Goal: Task Accomplishment & Management: Use online tool/utility

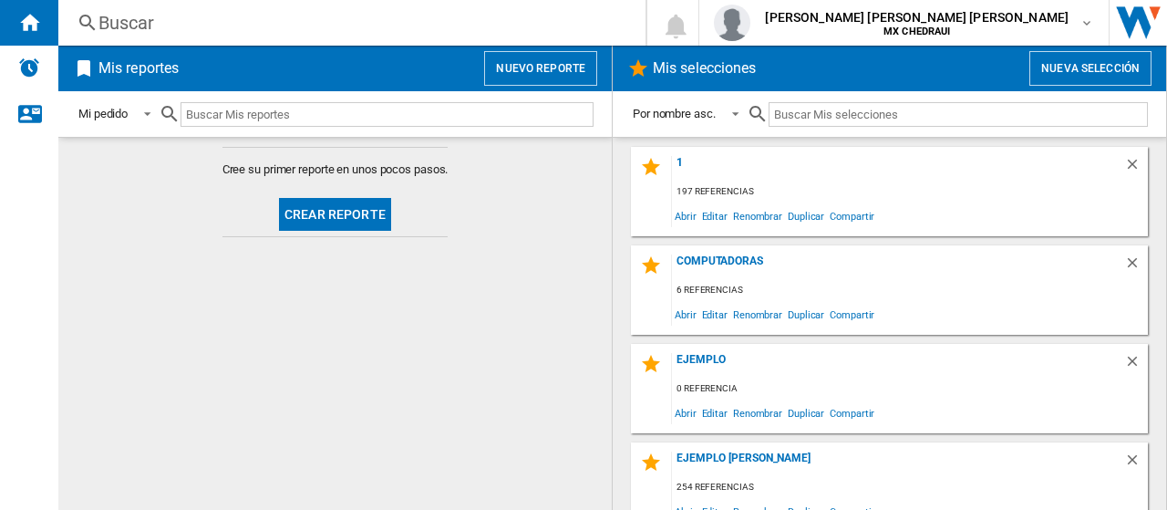
click at [531, 64] on button "Nuevo reporte" at bounding box center [540, 68] width 113 height 35
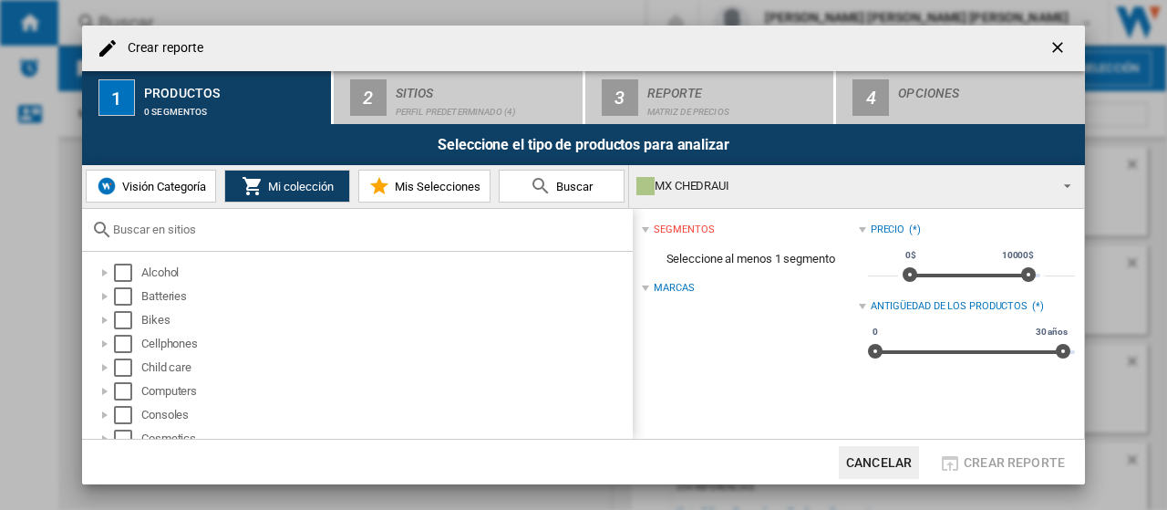
click at [382, 222] on input "text" at bounding box center [368, 229] width 510 height 14
click at [428, 187] on span "Mis Selecciones" at bounding box center [435, 187] width 90 height 14
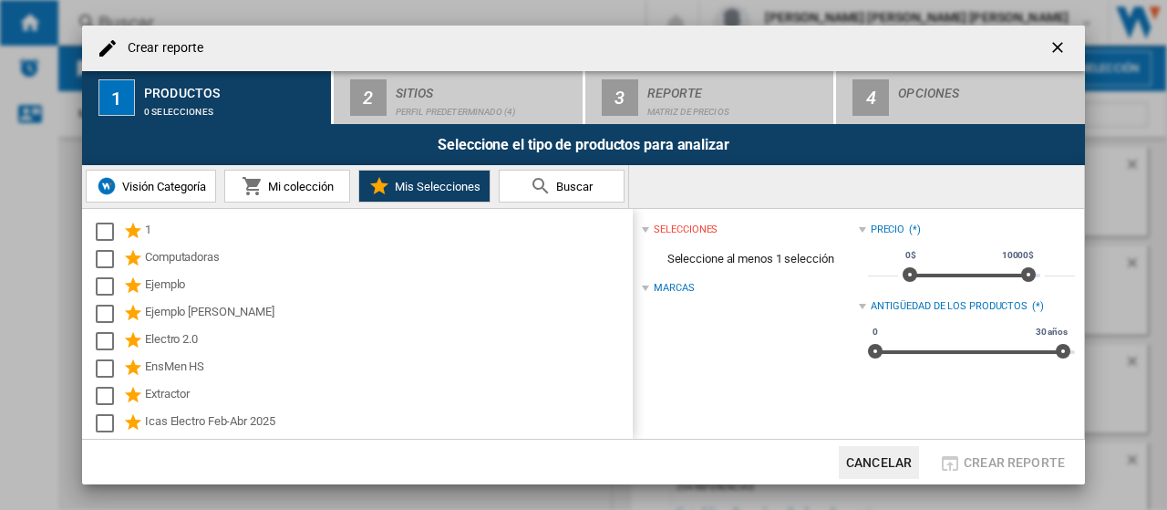
click at [301, 180] on span "Mi colección" at bounding box center [298, 187] width 70 height 14
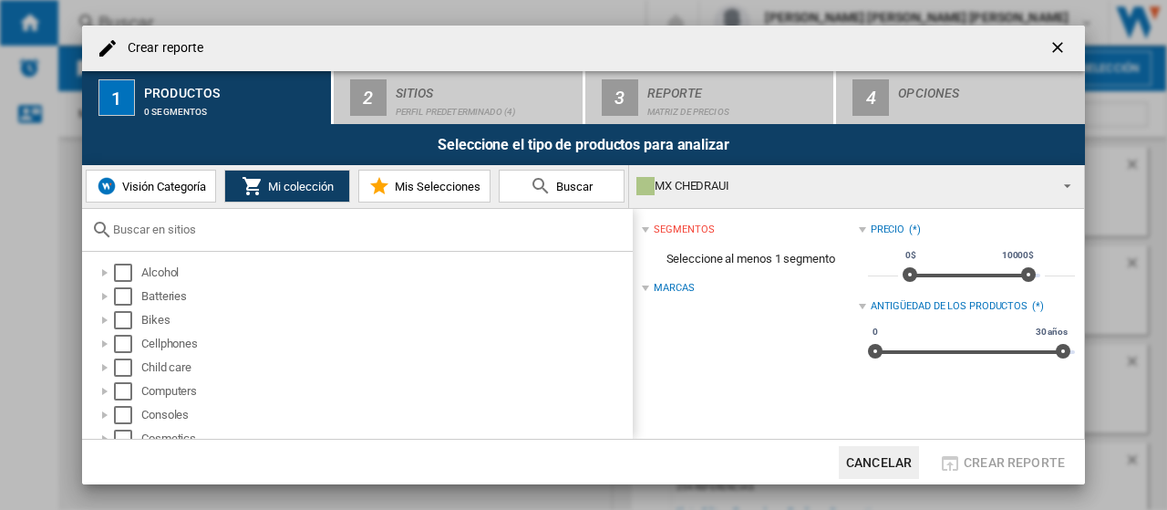
click at [440, 180] on span "Mis Selecciones" at bounding box center [435, 187] width 90 height 14
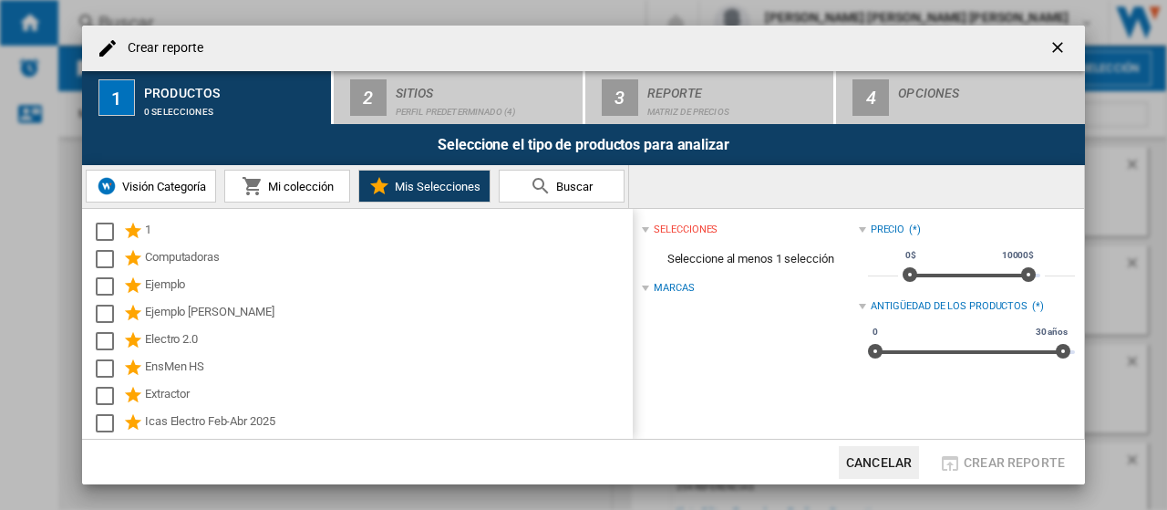
click at [1056, 46] on ng-md-icon "getI18NText('BUTTONS.CLOSE_DIALOG')" at bounding box center [1059, 49] width 22 height 22
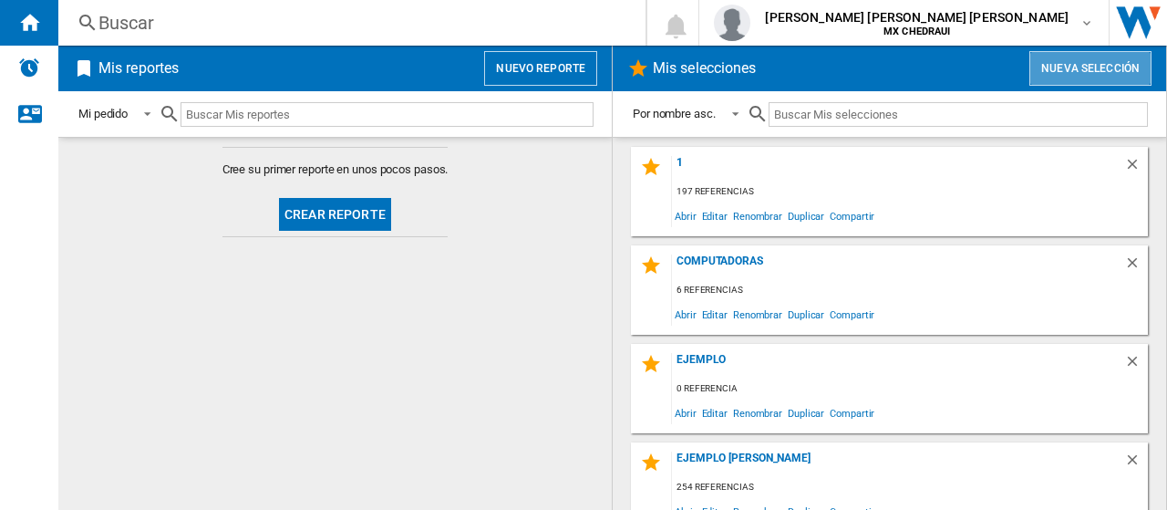
click at [1087, 57] on button "Nueva selección" at bounding box center [1090, 68] width 122 height 35
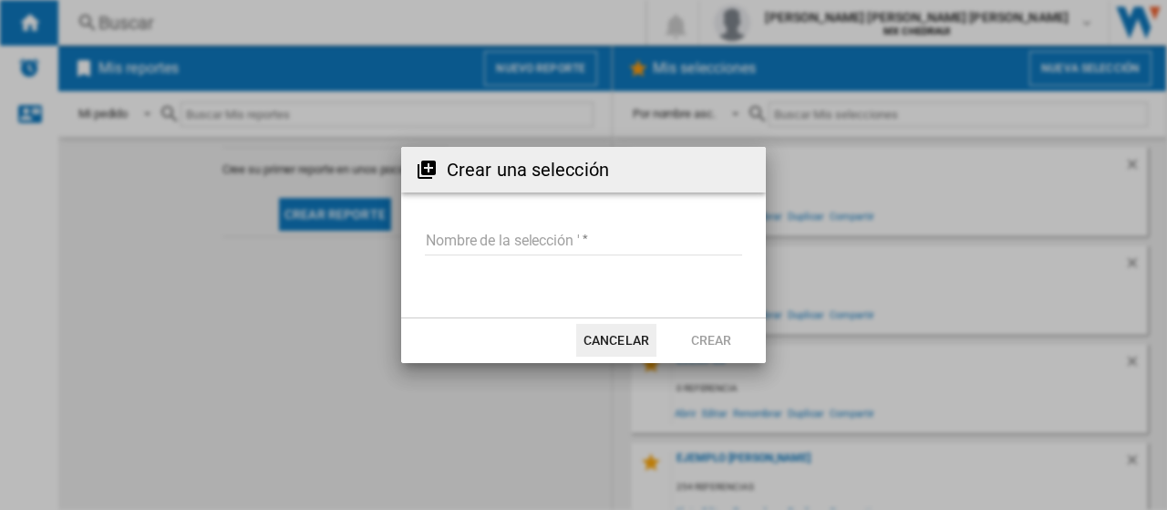
click at [541, 229] on input "Nombre de la selección '" at bounding box center [583, 241] width 317 height 27
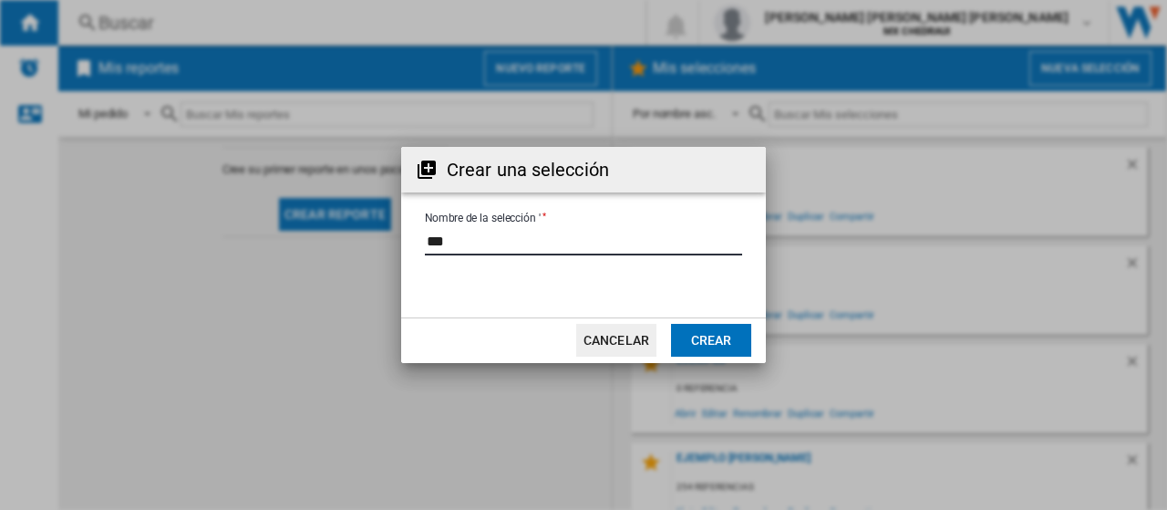
type input "***"
click at [737, 335] on button "Crear" at bounding box center [711, 340] width 80 height 33
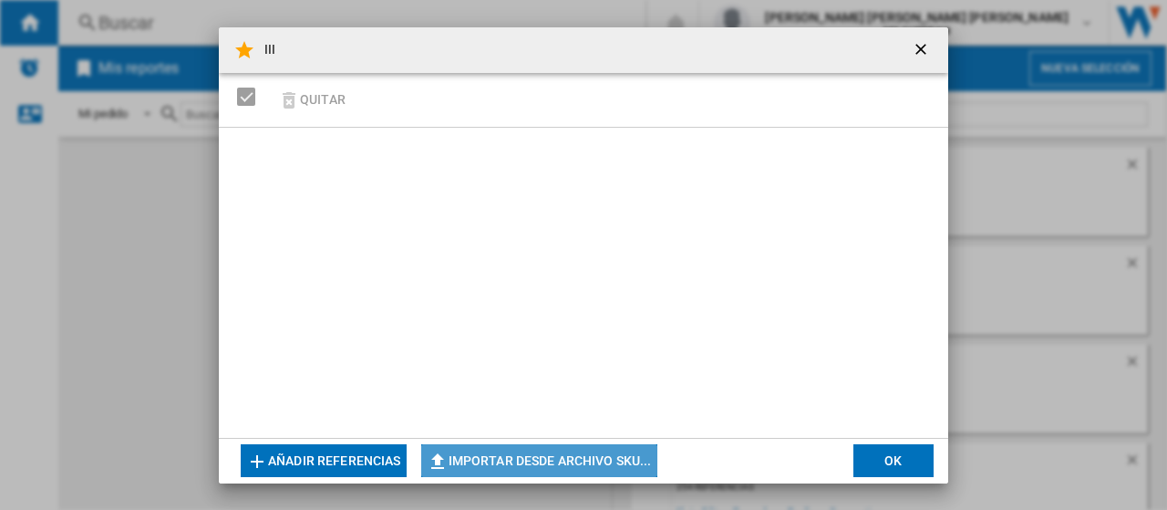
click at [510, 455] on button "Importar desde archivo SKU..." at bounding box center [539, 460] width 236 height 33
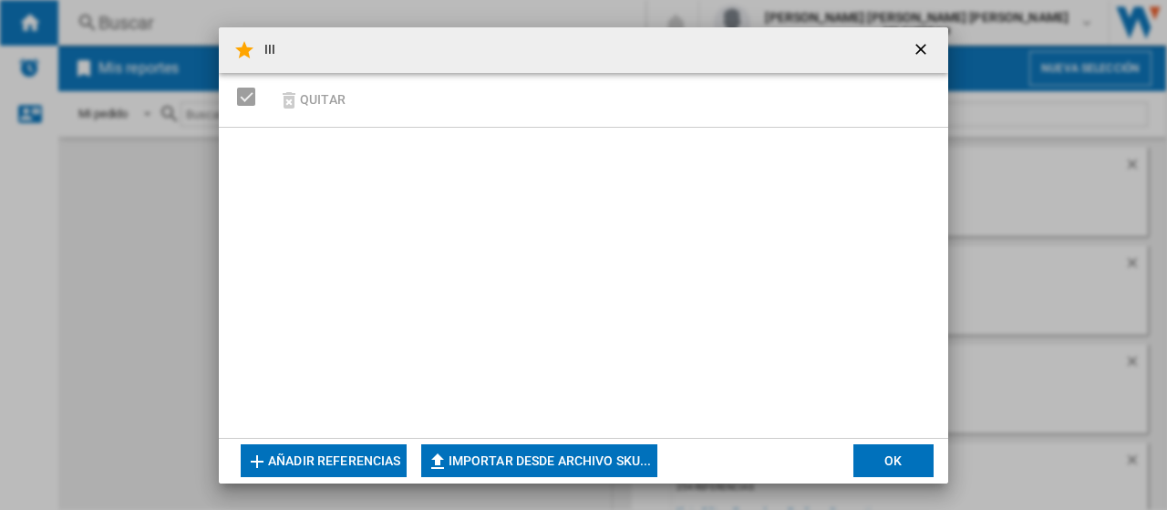
type input "**********"
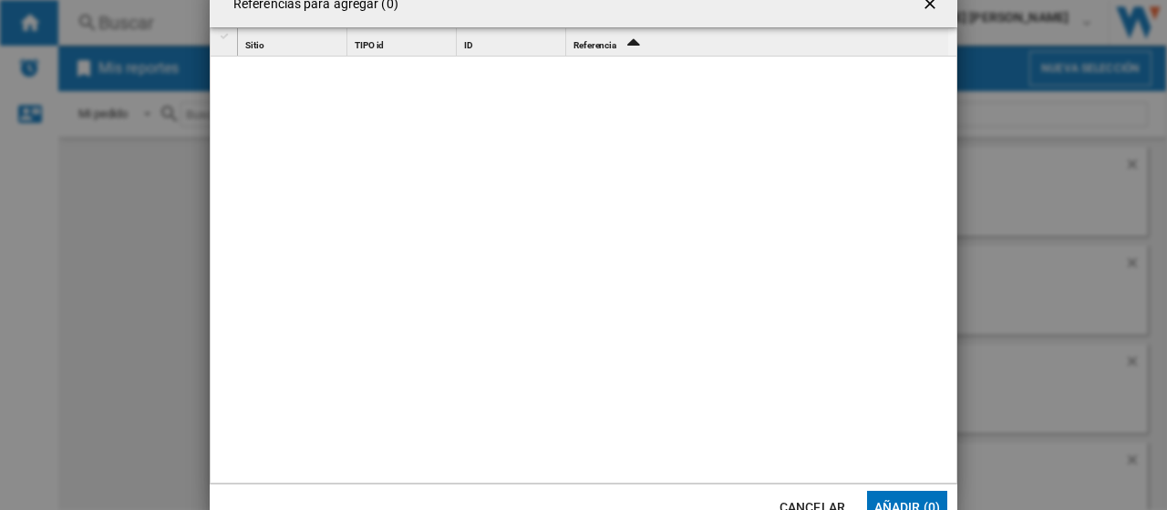
click at [926, 5] on ng-md-icon "getI18NText('BUTTONS.CLOSE_DIALOG')" at bounding box center [932, 6] width 22 height 22
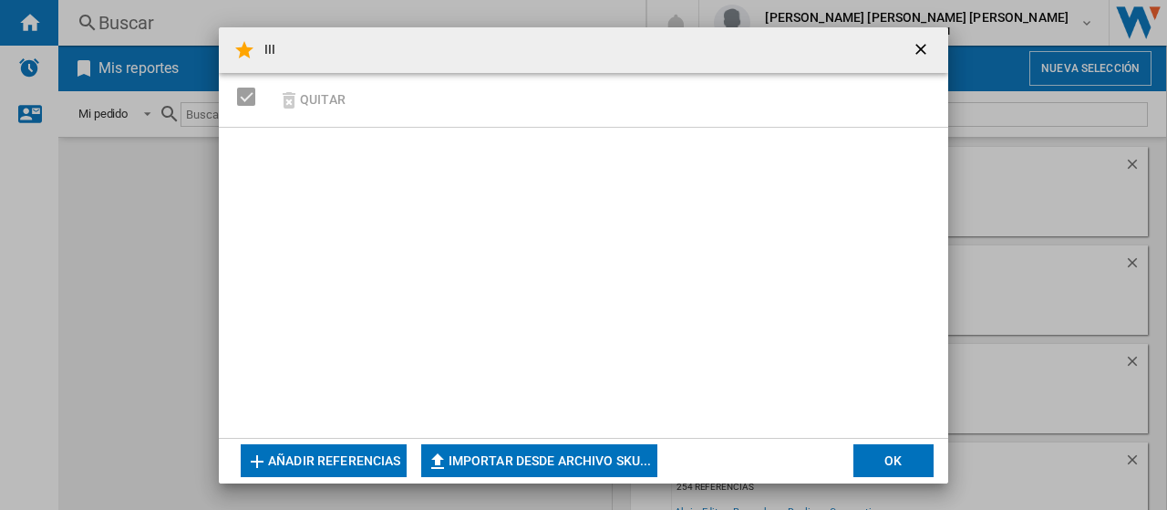
click at [560, 448] on button "Importar desde archivo SKU..." at bounding box center [539, 460] width 236 height 33
type input "**********"
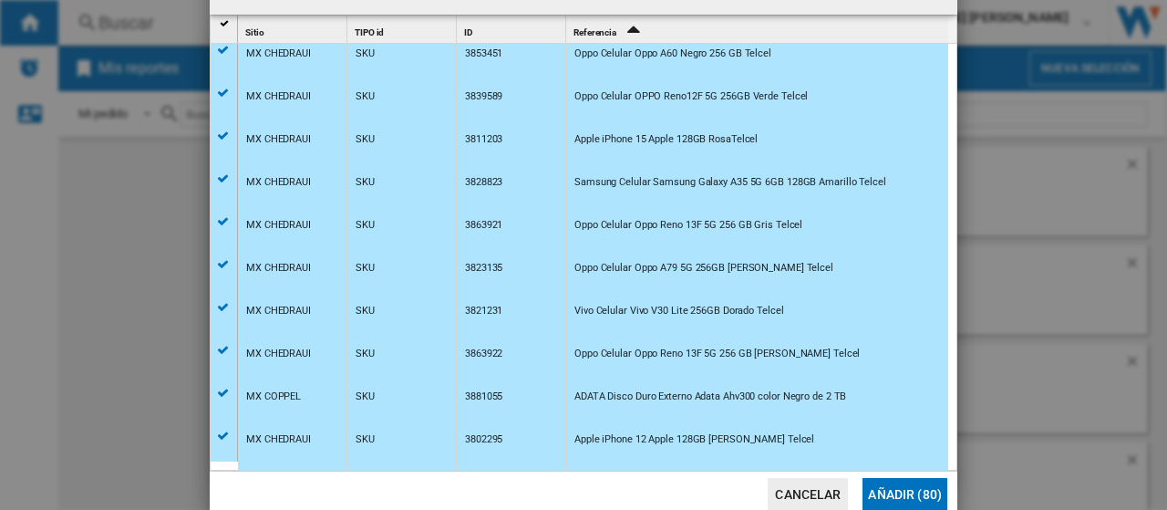
scroll to position [3001, 0]
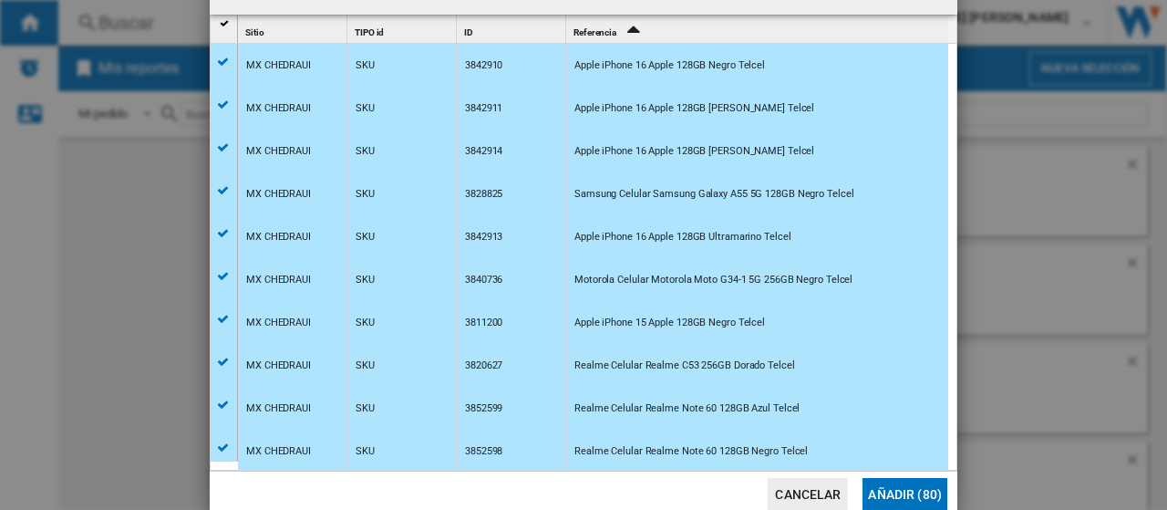
click at [889, 490] on button "Añadir (80)" at bounding box center [904, 494] width 85 height 33
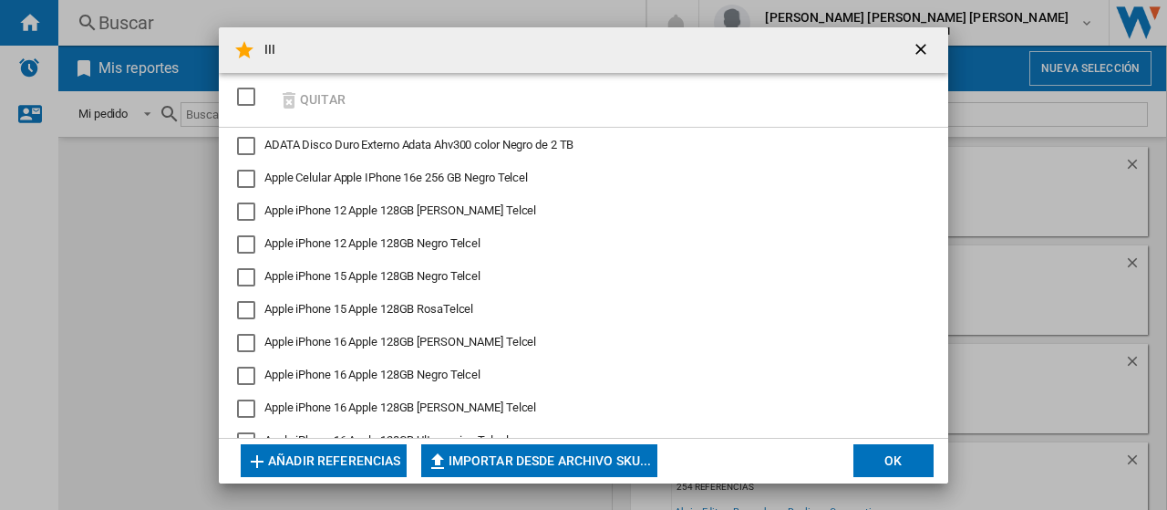
click at [878, 448] on button "OK" at bounding box center [893, 460] width 80 height 33
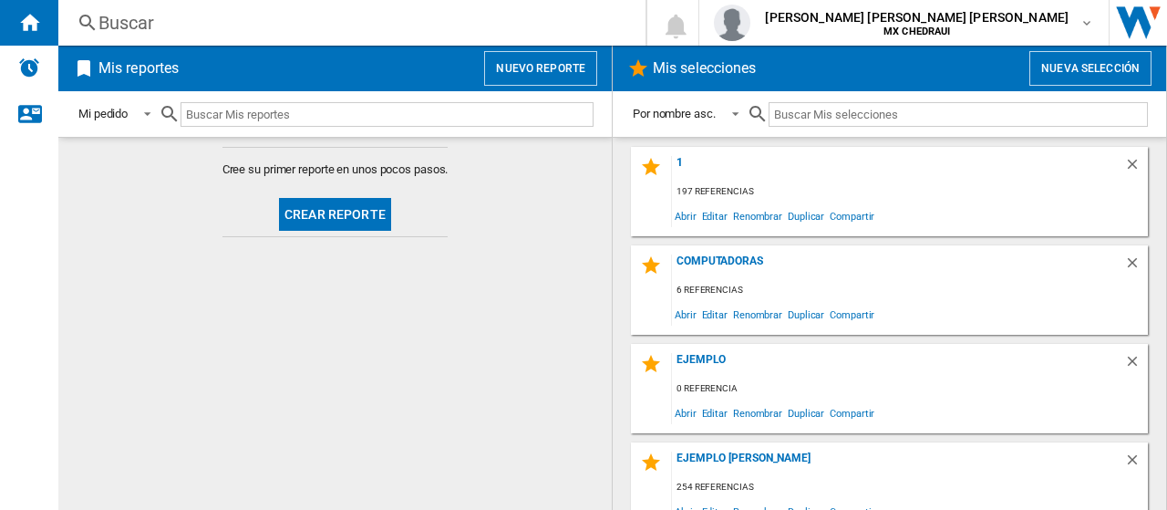
click at [524, 67] on button "Nuevo reporte" at bounding box center [540, 68] width 113 height 35
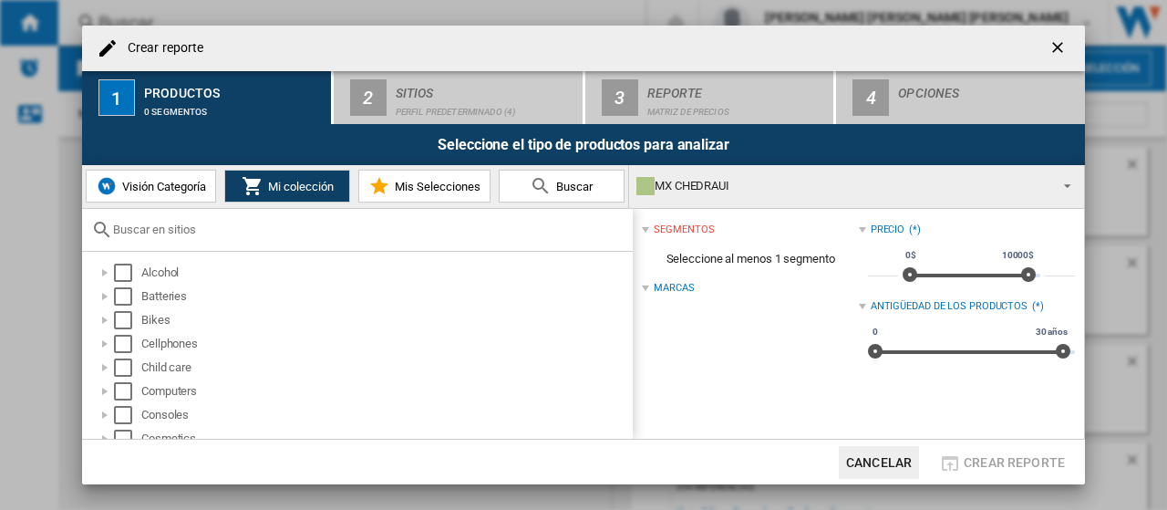
click at [412, 190] on span "Mis Selecciones" at bounding box center [435, 187] width 90 height 14
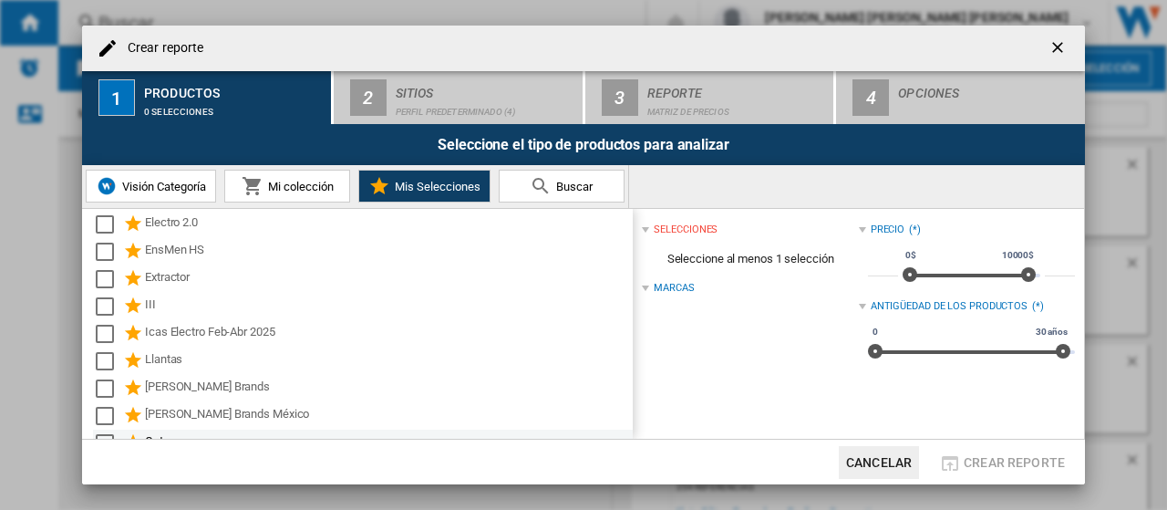
scroll to position [182, 0]
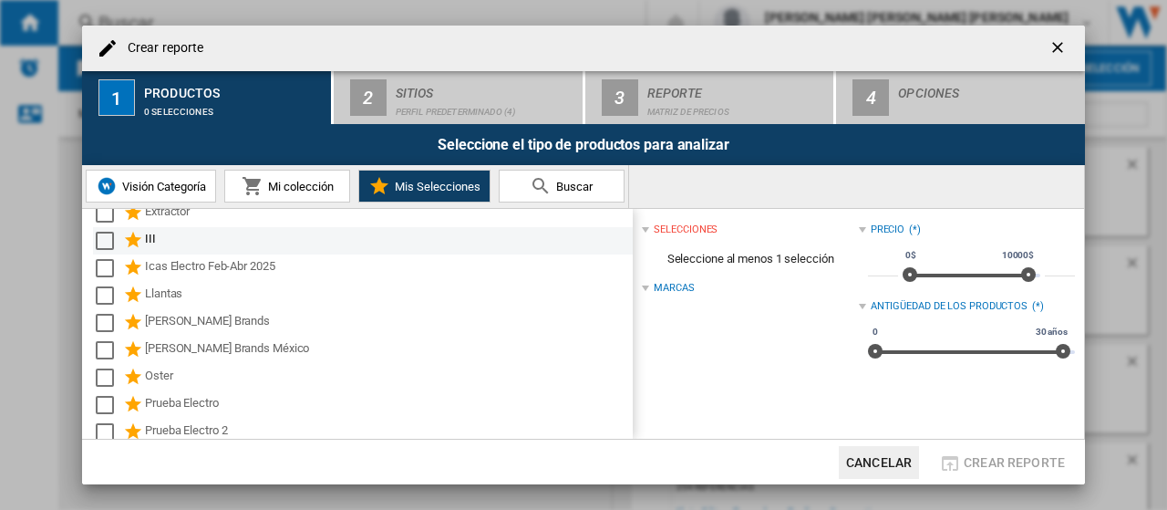
click at [103, 240] on div "Select" at bounding box center [105, 241] width 18 height 18
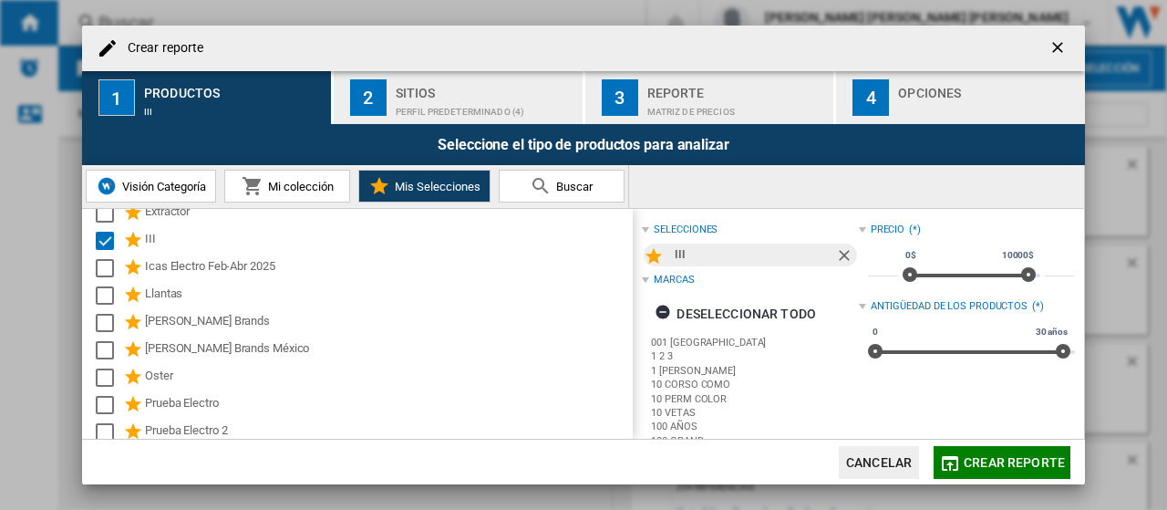
click at [396, 111] on div "Perfil predeterminado (4)" at bounding box center [486, 107] width 180 height 19
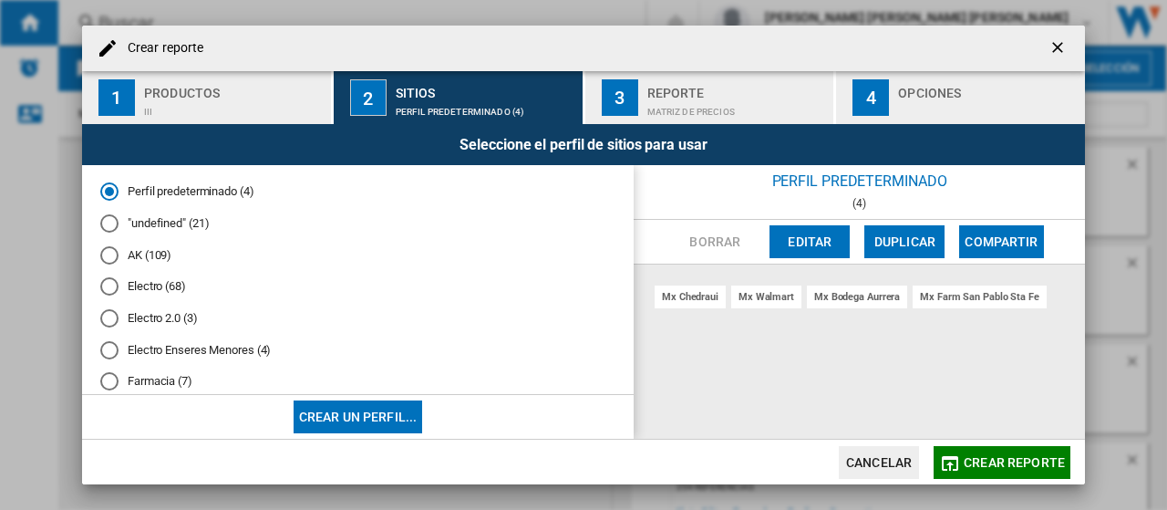
click at [133, 224] on md-radio-button ""undefined" (21)" at bounding box center [357, 223] width 515 height 17
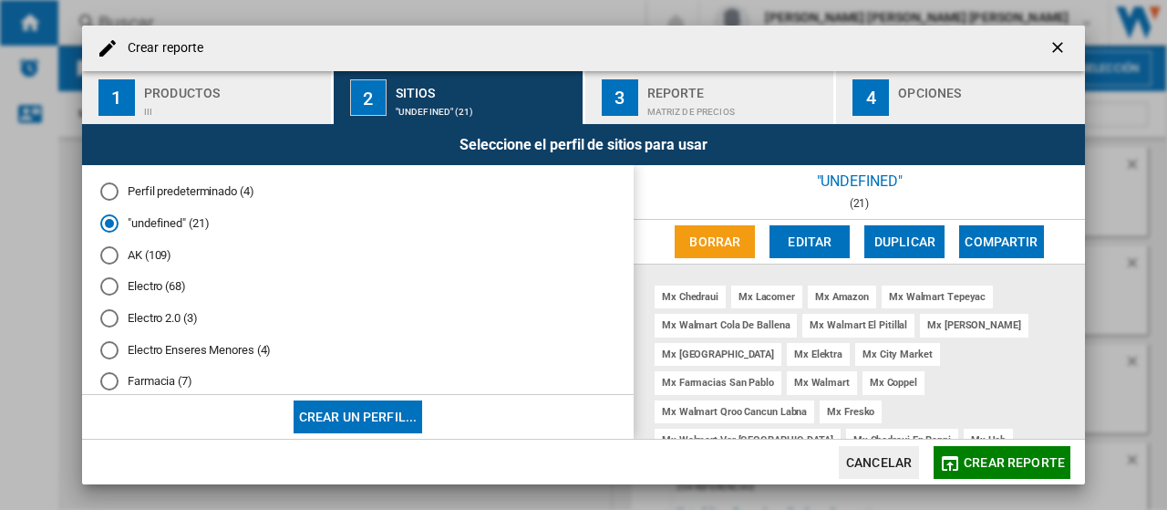
click at [125, 258] on md-radio-button "AK (109)" at bounding box center [357, 254] width 515 height 17
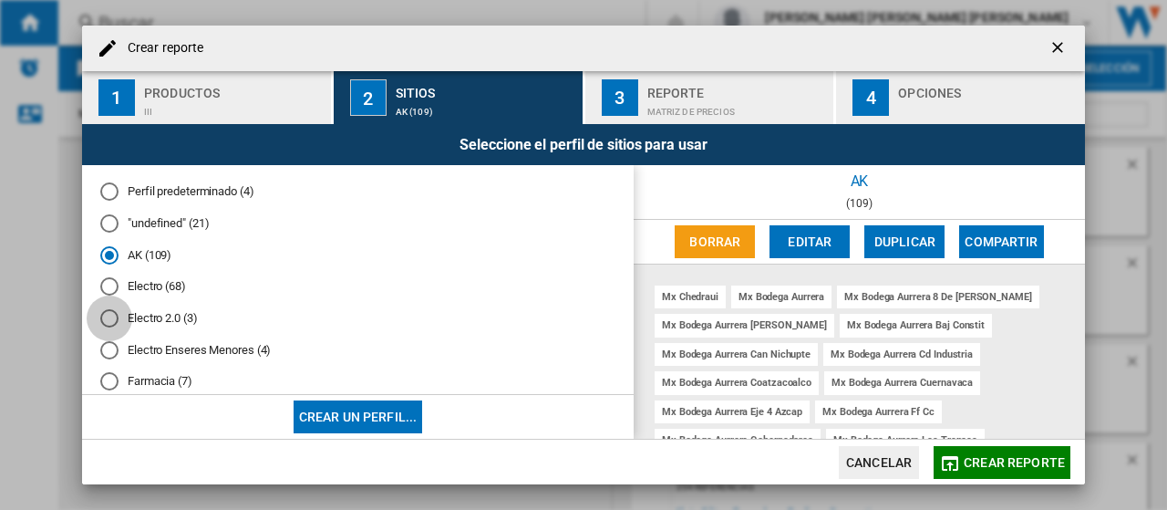
click at [108, 316] on div "Electro 2.0 (3)" at bounding box center [109, 318] width 18 height 18
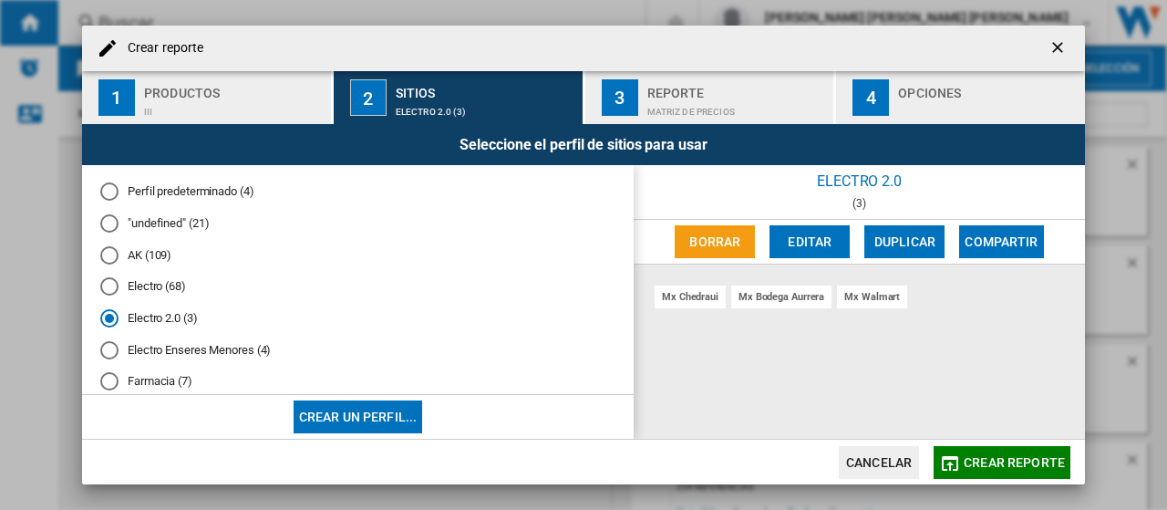
click at [110, 344] on div "Electro Enseres Menores (4)" at bounding box center [109, 350] width 18 height 18
click at [109, 383] on div "Farmacia (7)" at bounding box center [109, 381] width 18 height 18
click at [398, 408] on button "Crear un perfil..." at bounding box center [358, 416] width 129 height 33
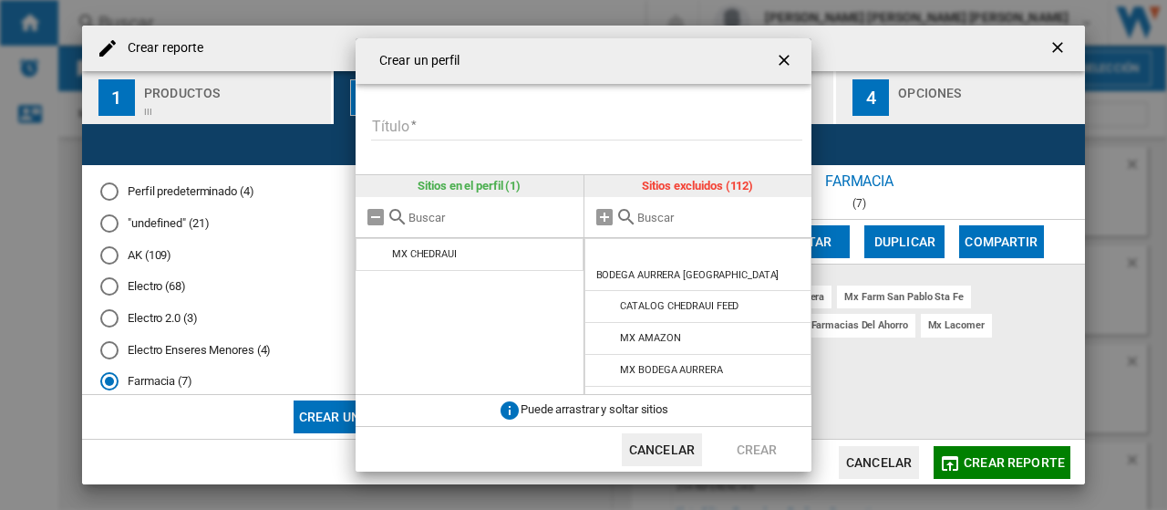
click at [651, 213] on input "text" at bounding box center [720, 218] width 166 height 14
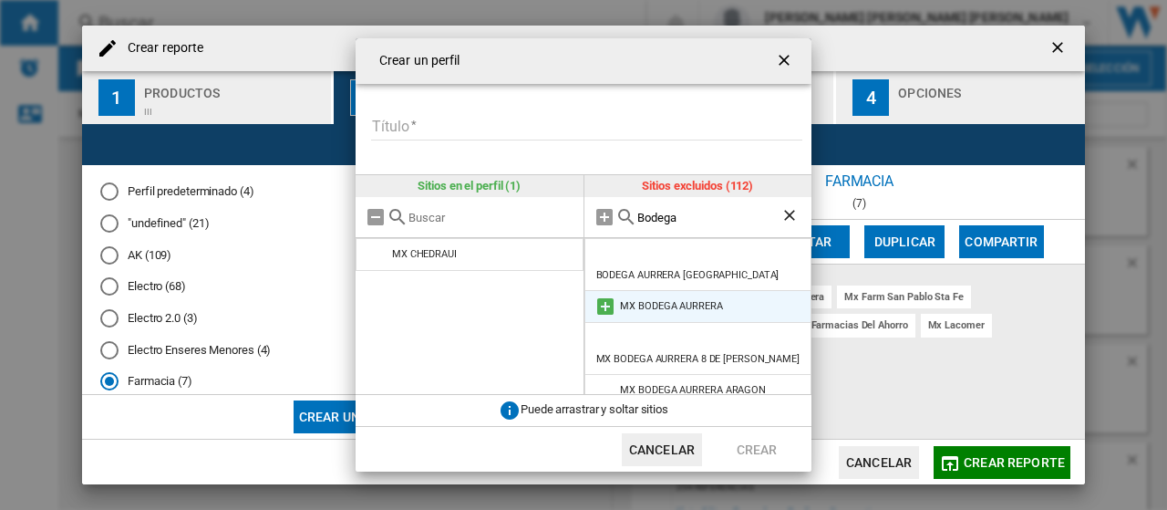
click at [603, 295] on md-icon at bounding box center [605, 306] width 22 height 22
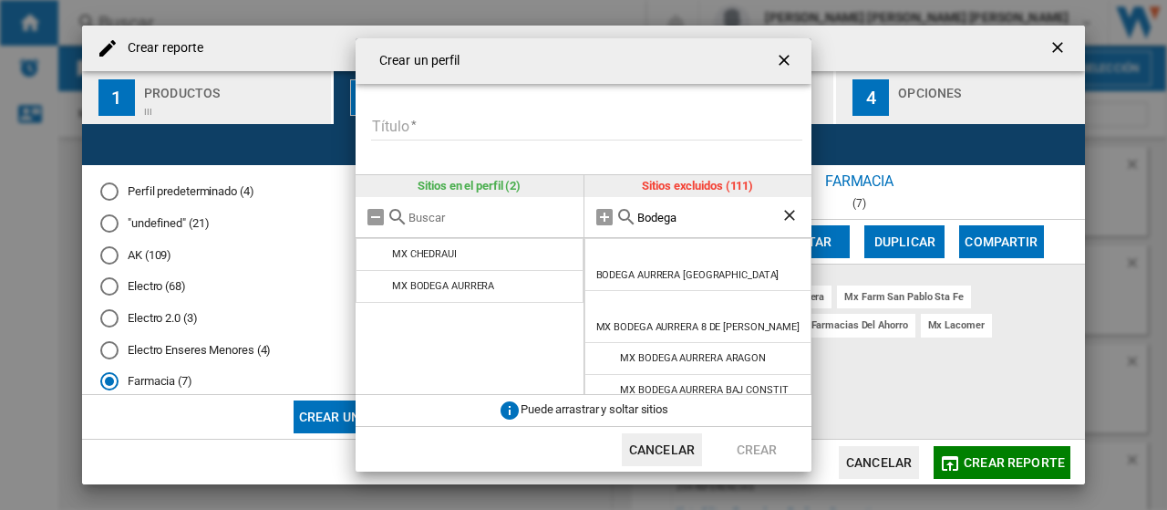
click at [638, 214] on input "Bodega" at bounding box center [709, 218] width 144 height 14
click at [644, 212] on div "Bodega" at bounding box center [698, 217] width 228 height 41
drag, startPoint x: 698, startPoint y: 220, endPoint x: 312, endPoint y: 220, distance: 386.5
click at [312, 220] on div "Crear un perfil Título Introduzca un título para su perfil Sitios en el perfil …" at bounding box center [583, 255] width 1167 height 510
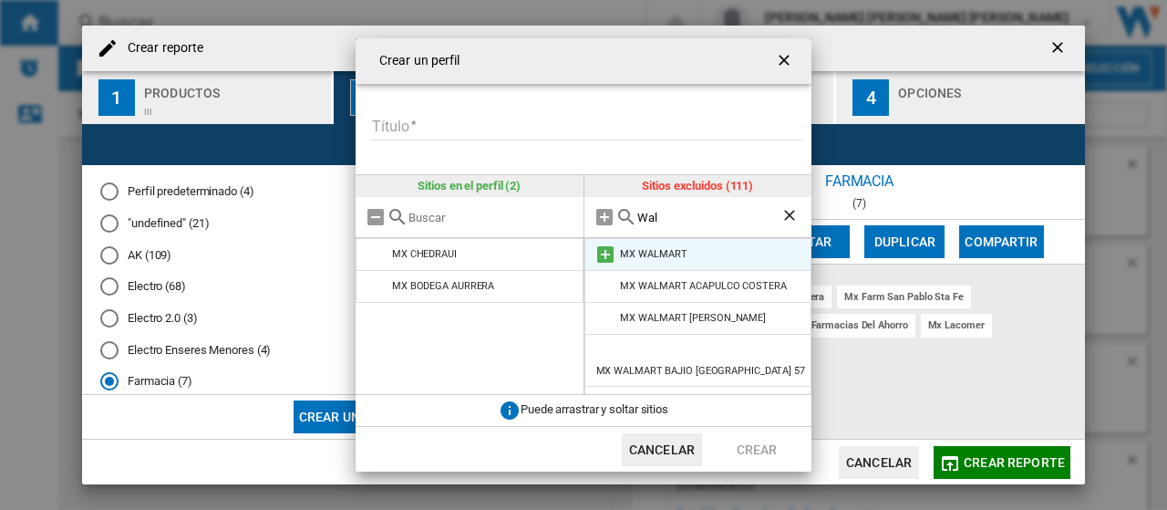
click at [606, 251] on md-icon at bounding box center [605, 254] width 22 height 22
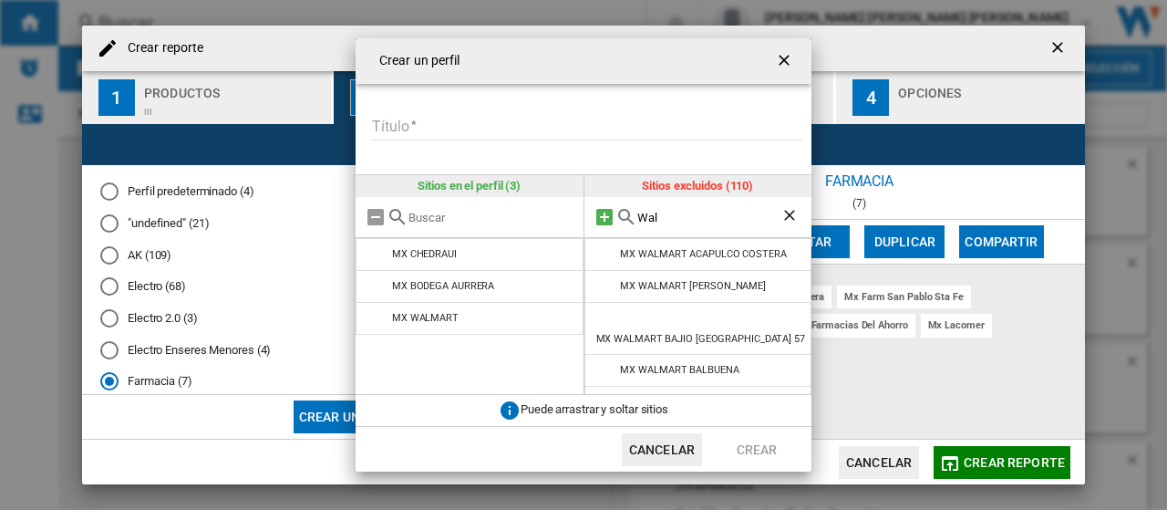
drag, startPoint x: 656, startPoint y: 220, endPoint x: 594, endPoint y: 220, distance: 62.0
click at [594, 220] on div "Wal" at bounding box center [698, 217] width 228 height 41
type input "L"
type input "C"
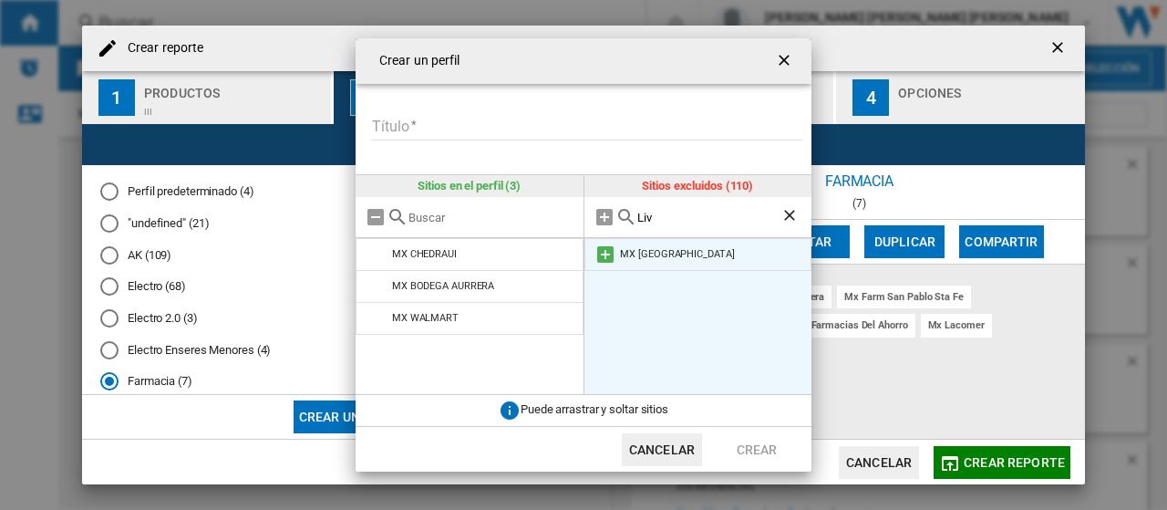
click at [605, 254] on md-icon at bounding box center [605, 254] width 22 height 22
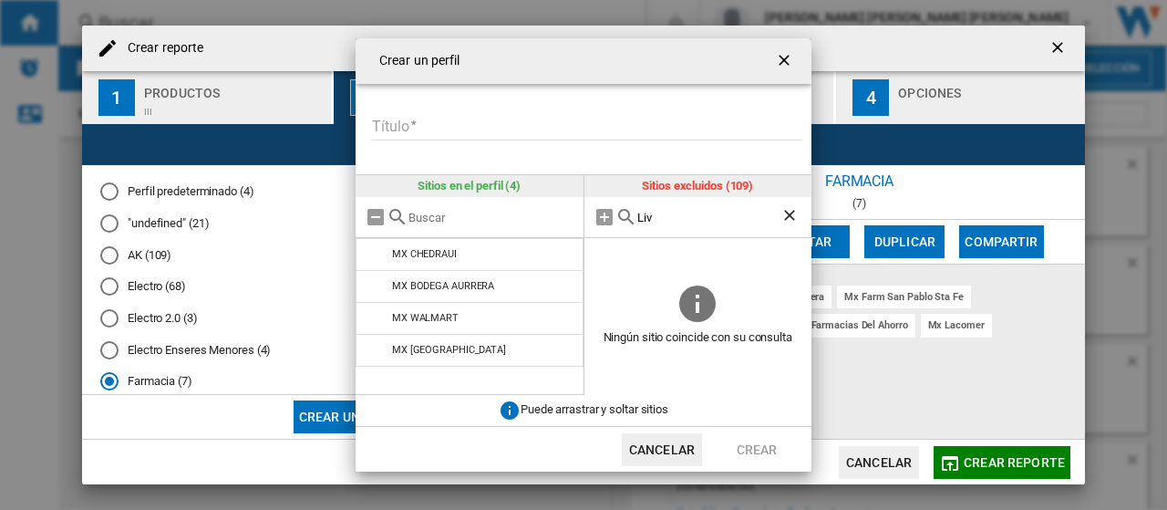
click at [673, 218] on input "Liv" at bounding box center [709, 218] width 144 height 14
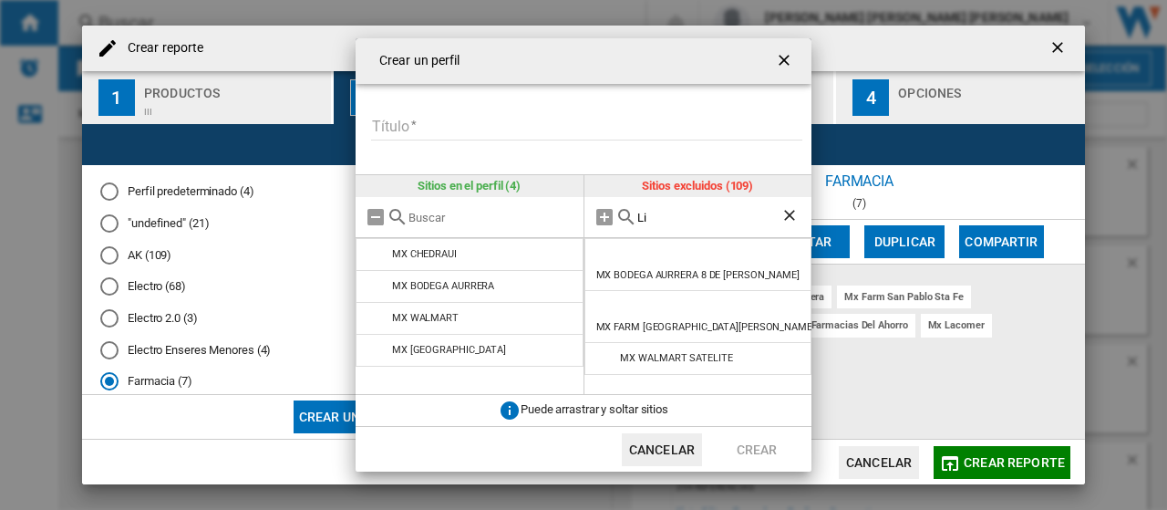
type input "L"
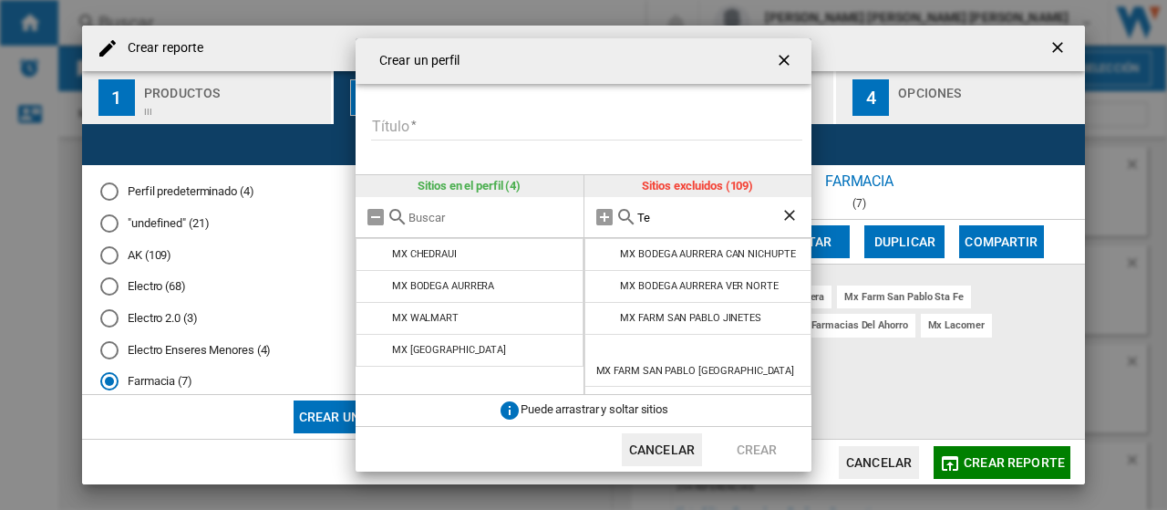
type input "T"
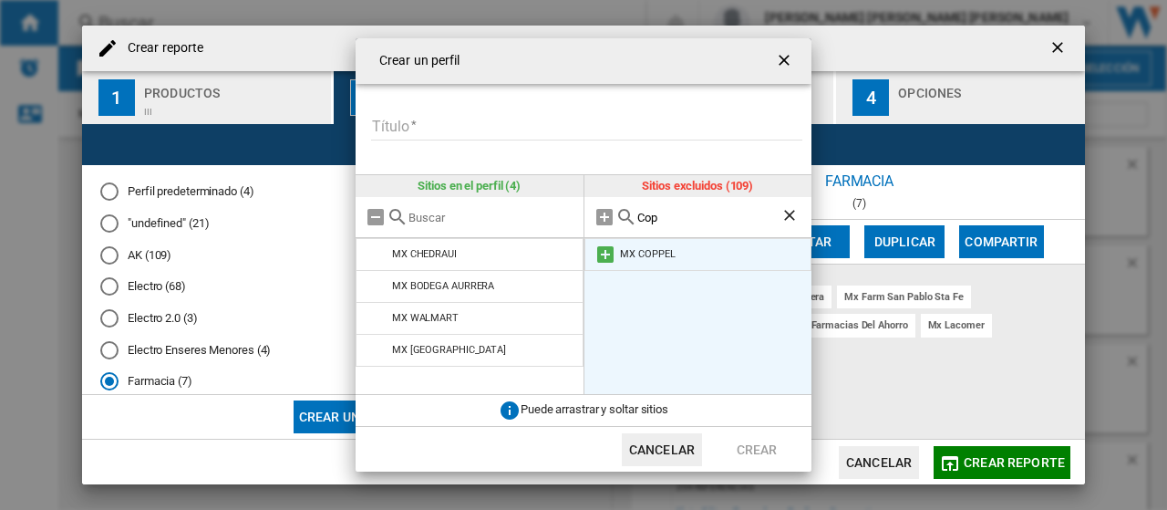
click at [605, 255] on md-icon at bounding box center [605, 254] width 22 height 22
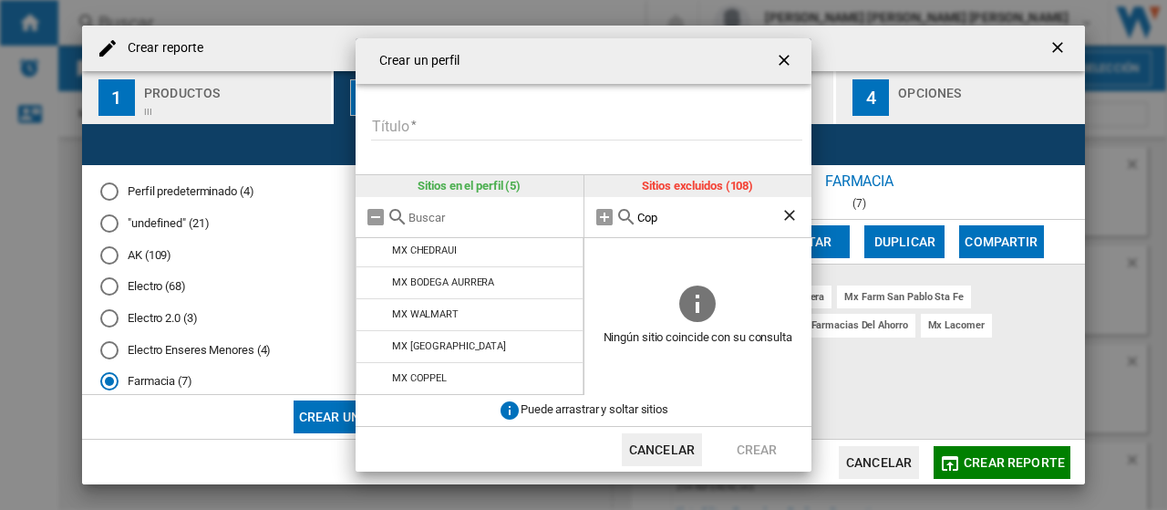
scroll to position [0, 0]
drag, startPoint x: 665, startPoint y: 222, endPoint x: 562, endPoint y: 220, distance: 103.0
click at [562, 220] on div "Sitios en el perfil (5) MX CHEDRAUI MX BODEGA AURRERA MX WALMART MX [GEOGRAPHIC…" at bounding box center [584, 285] width 456 height 220
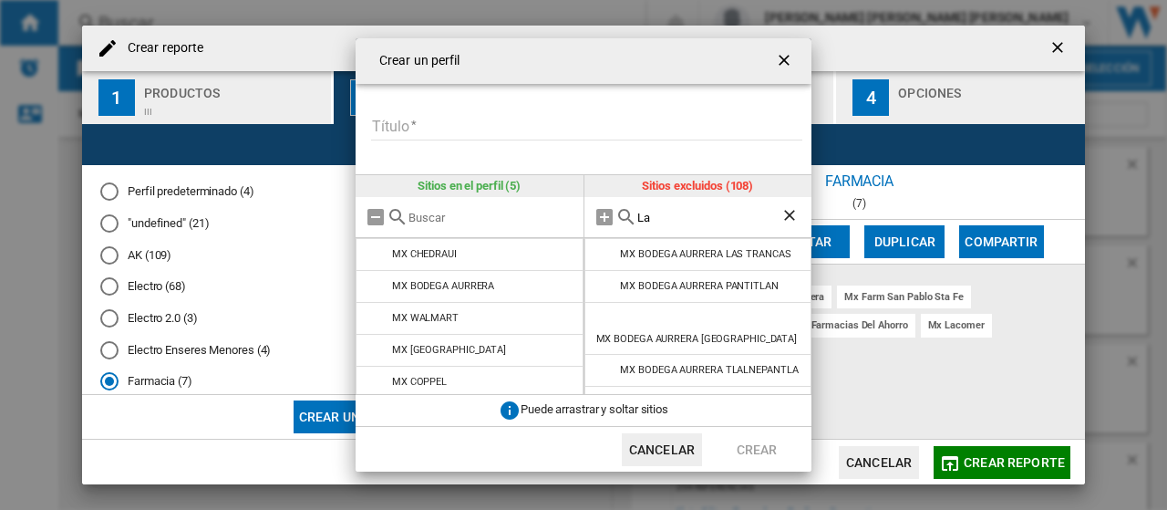
type input "L"
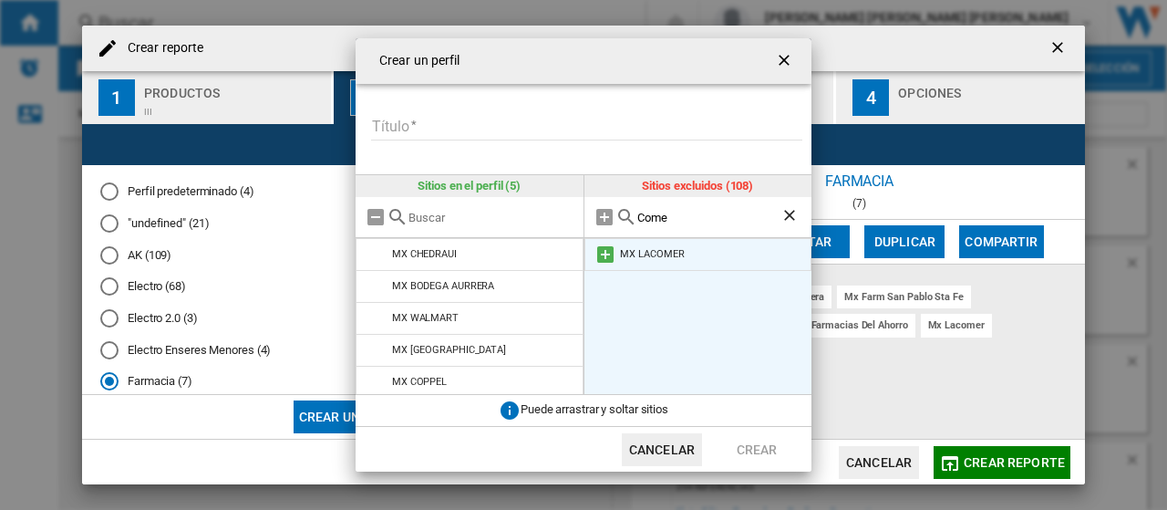
type input "Come"
click at [605, 253] on md-icon at bounding box center [605, 254] width 22 height 22
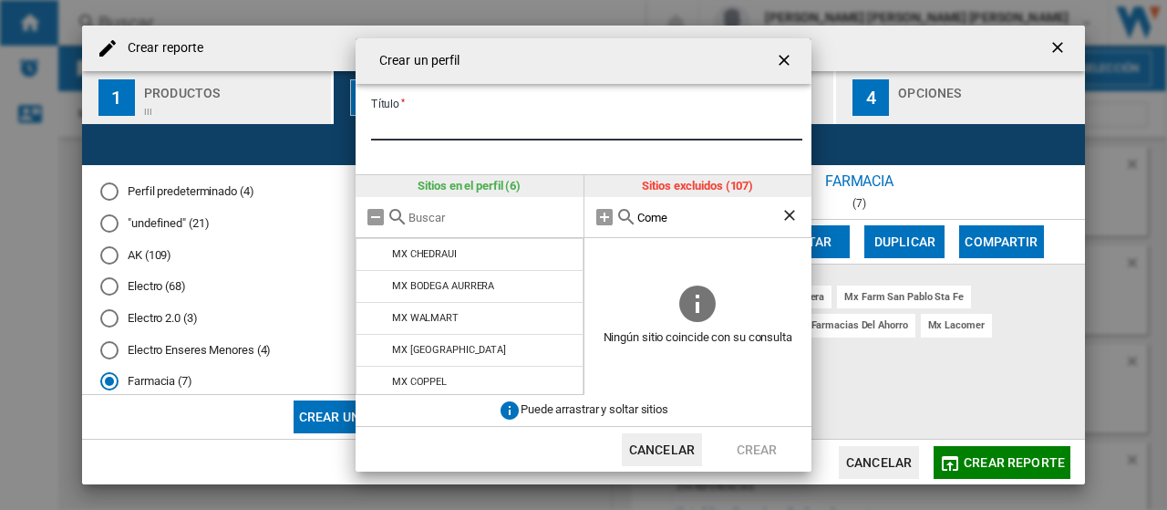
click at [500, 134] on input "Título" at bounding box center [586, 126] width 431 height 27
type input "*"
type input "**********"
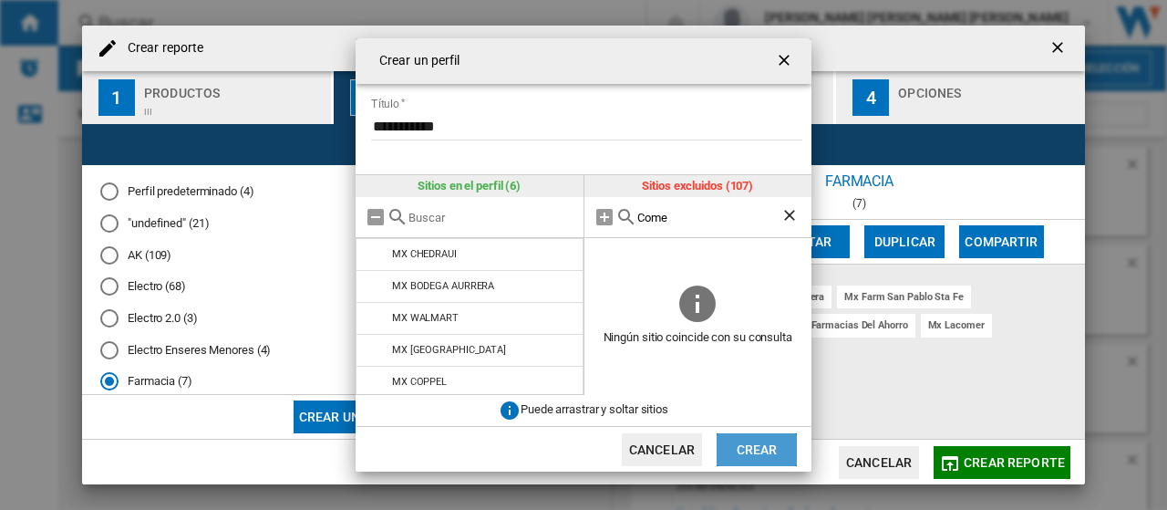
click at [770, 446] on button "Crear" at bounding box center [756, 449] width 80 height 33
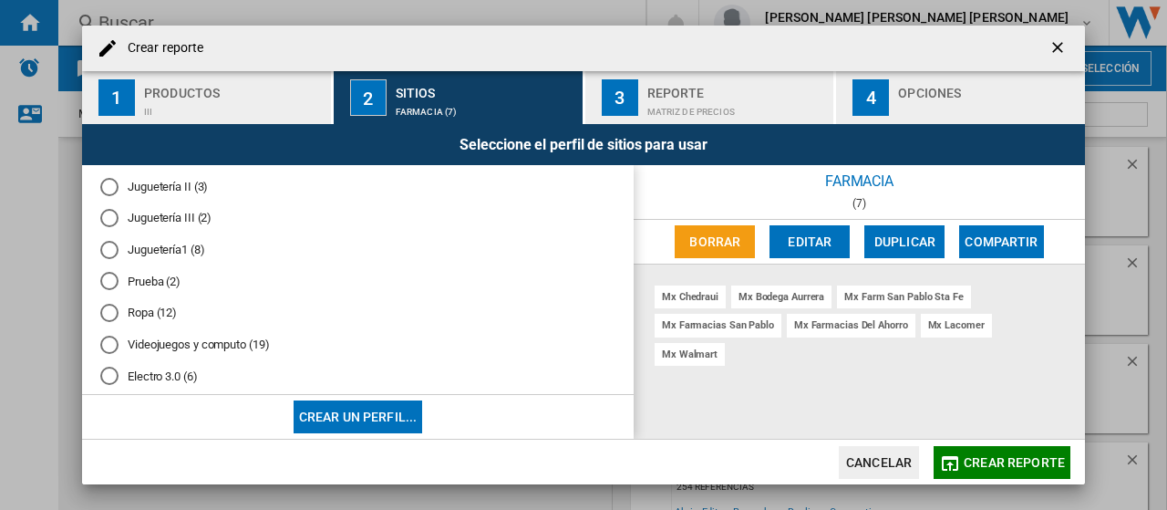
scroll to position [381, 0]
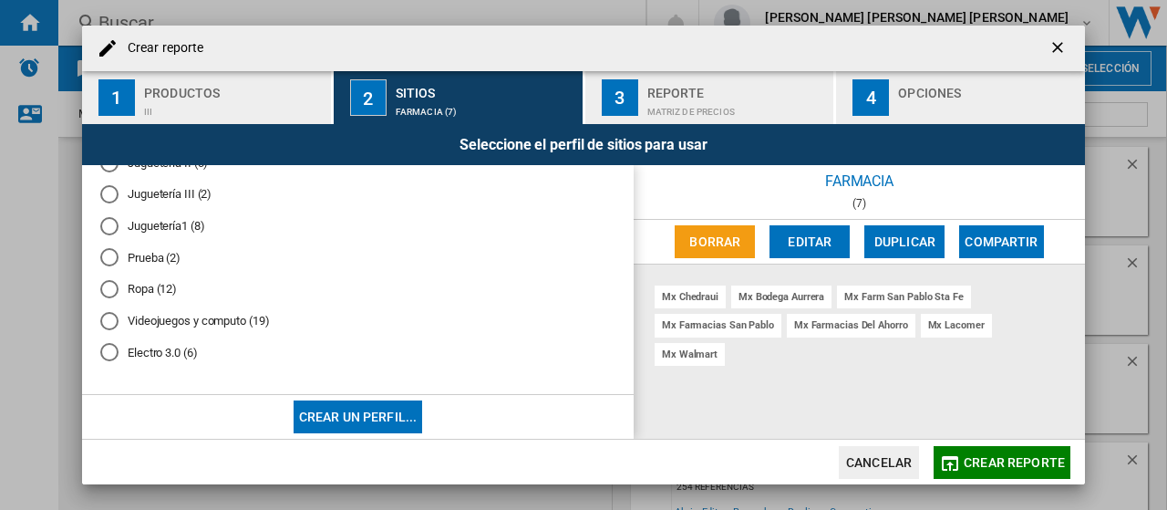
click at [183, 356] on md-radio-button "Electro 3.0 (6)" at bounding box center [357, 352] width 515 height 17
click at [675, 108] on div "Matriz de precios" at bounding box center [737, 107] width 180 height 19
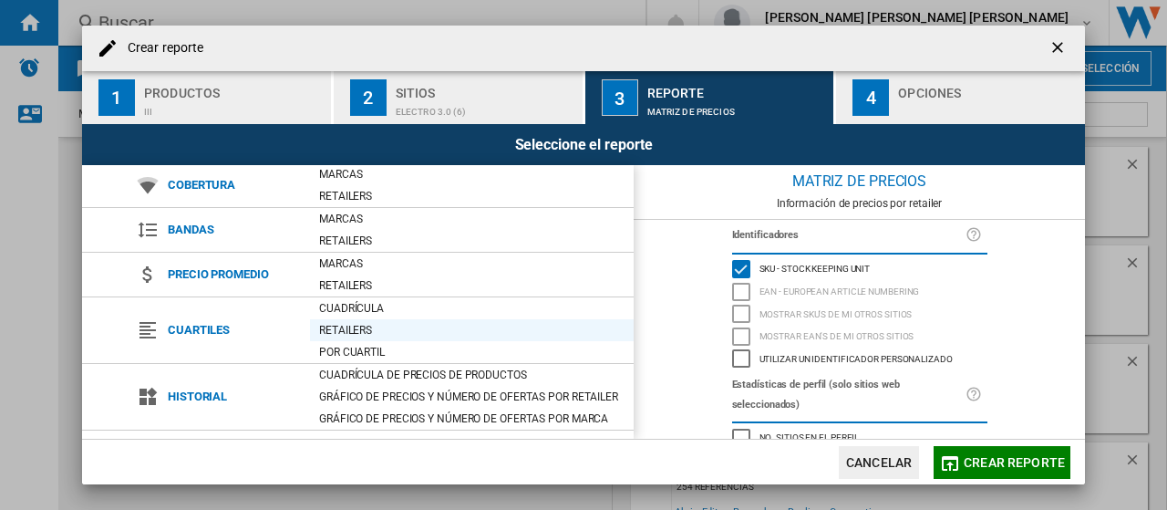
scroll to position [213, 0]
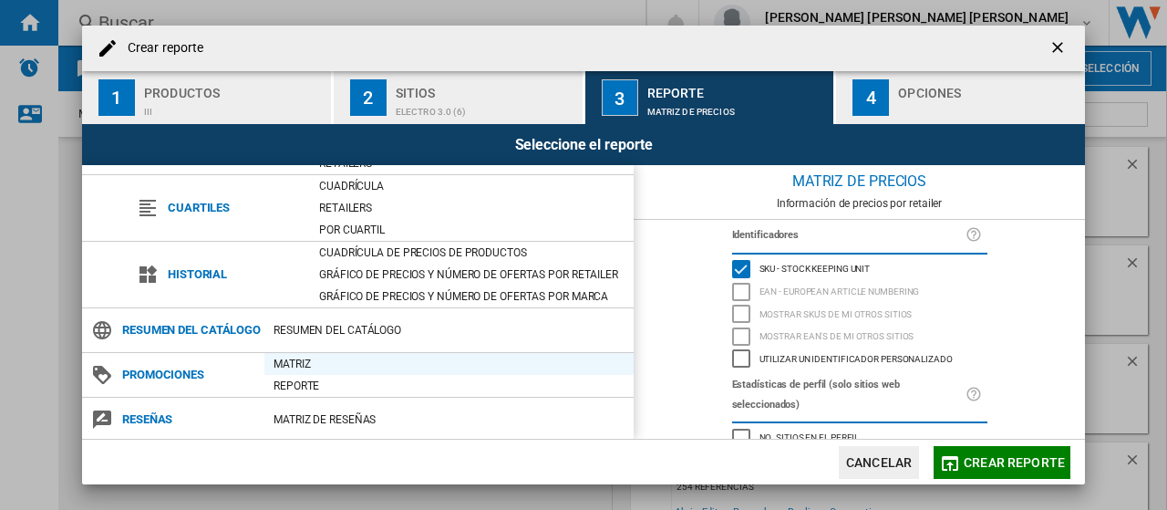
click at [312, 358] on div "Matriz" at bounding box center [448, 364] width 369 height 18
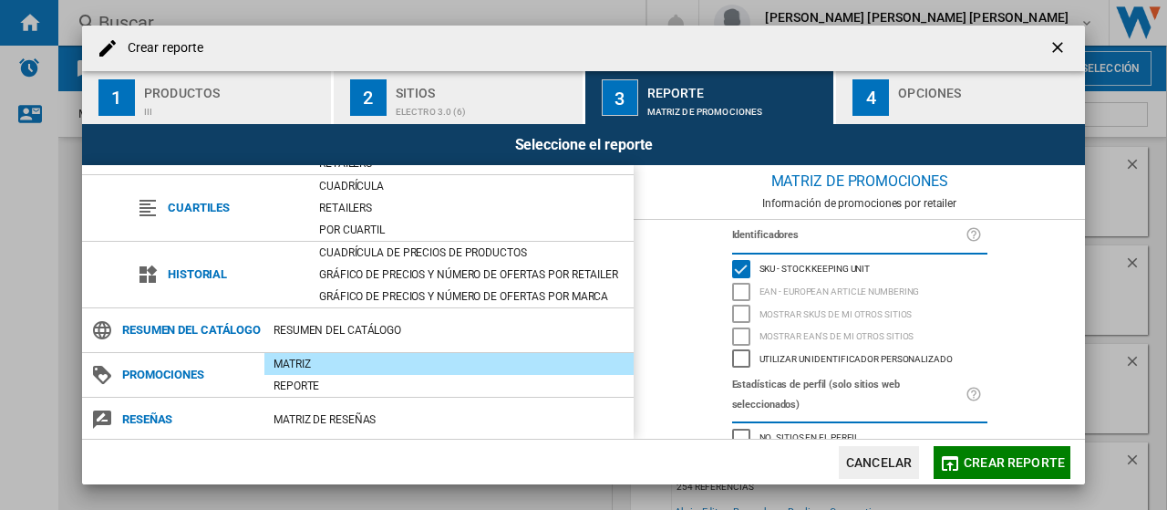
click at [903, 96] on div "Opciones" at bounding box center [988, 87] width 180 height 19
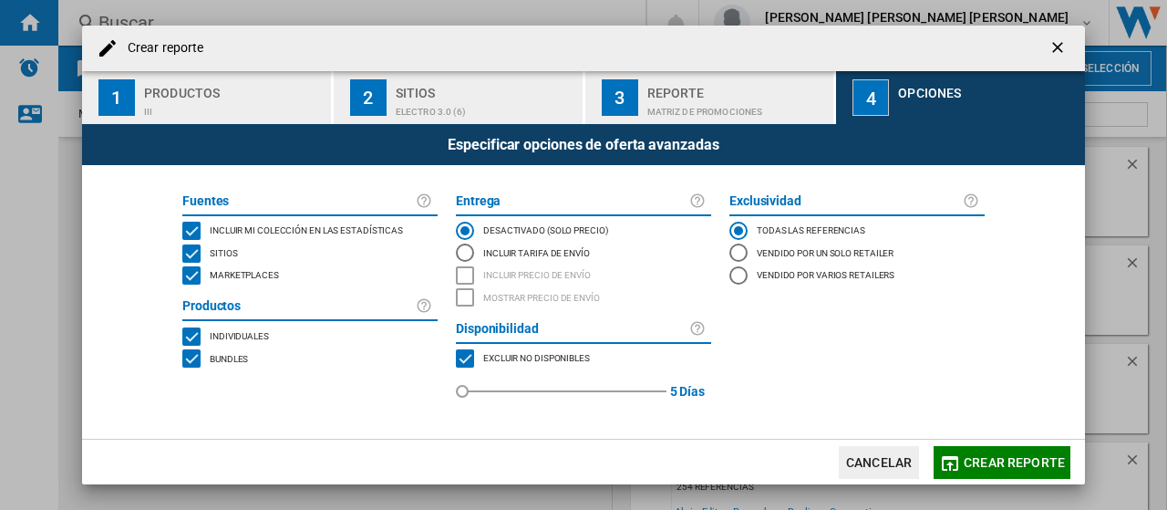
click at [252, 230] on span "Incluir mi colección en las estadísticas" at bounding box center [306, 228] width 193 height 13
click at [233, 272] on span "Marketplaces" at bounding box center [244, 273] width 69 height 13
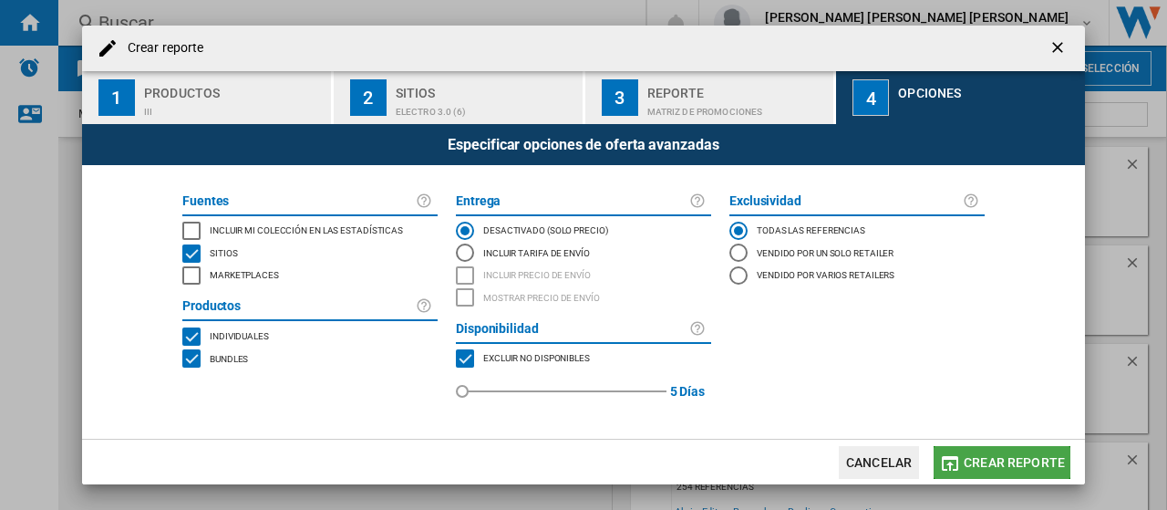
click at [1017, 460] on span "Crear reporte" at bounding box center [1014, 462] width 101 height 15
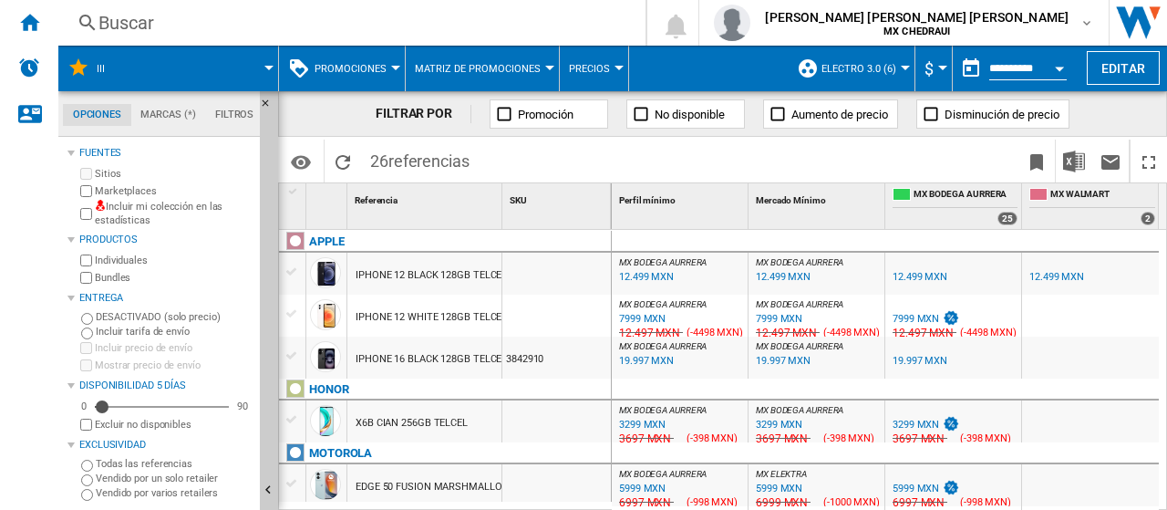
drag, startPoint x: 802, startPoint y: 496, endPoint x: 881, endPoint y: 500, distance: 79.4
click at [881, 500] on div "MX ELEKTRA : MX ELEKTRA -1.0 % 5999 MXN % N/A 6999 MXN ( -1000 MXN ) MX ELEKTRA…" at bounding box center [816, 485] width 136 height 42
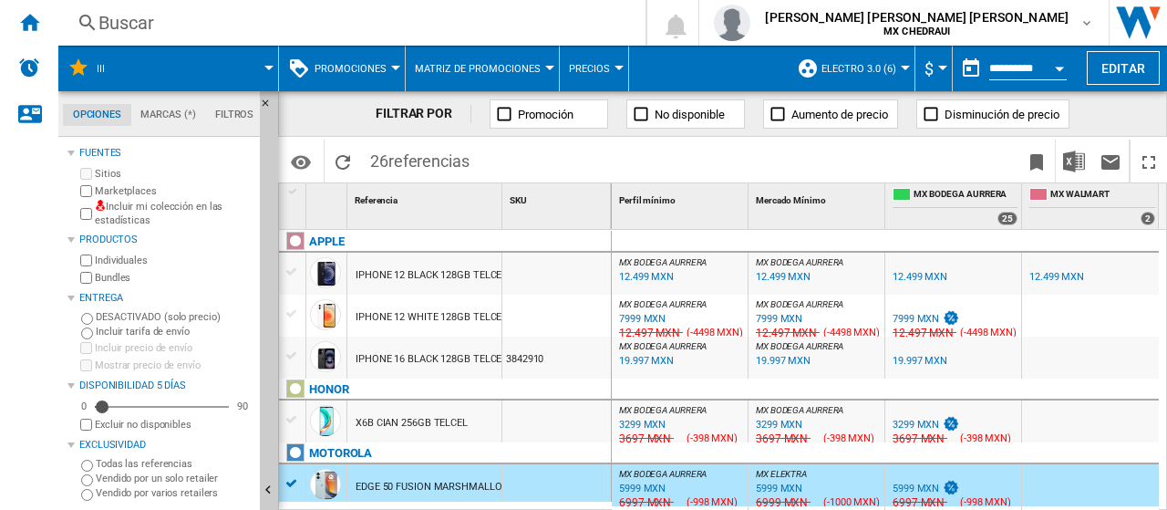
drag, startPoint x: 595, startPoint y: 502, endPoint x: 711, endPoint y: 514, distance: 116.4
click at [711, 509] on html "In order to access Insight, please log out and log in again OK NEW [GEOGRAPHIC_…" at bounding box center [583, 255] width 1167 height 510
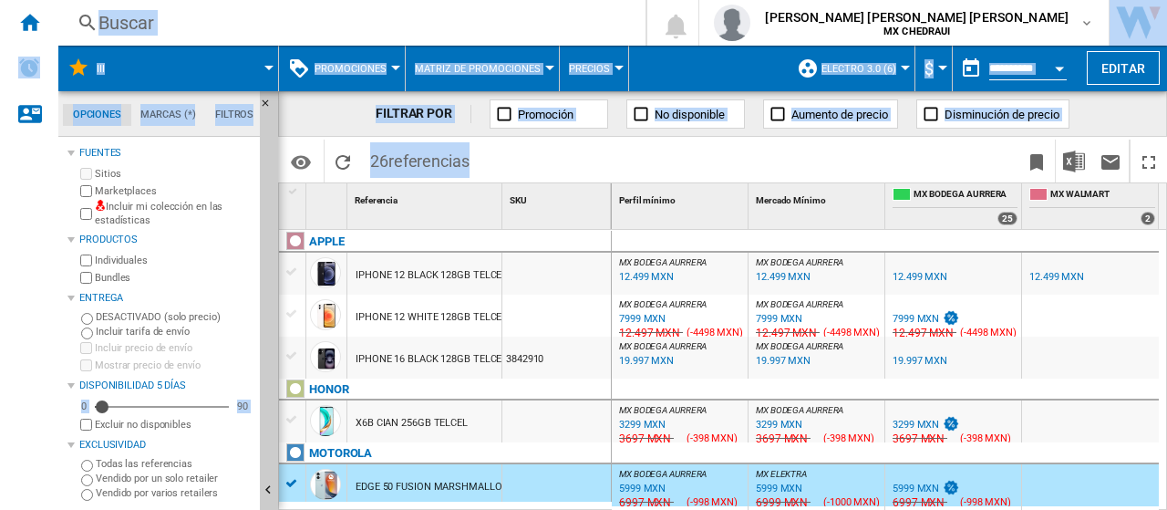
click at [583, 23] on div "Buscar" at bounding box center [348, 23] width 500 height 26
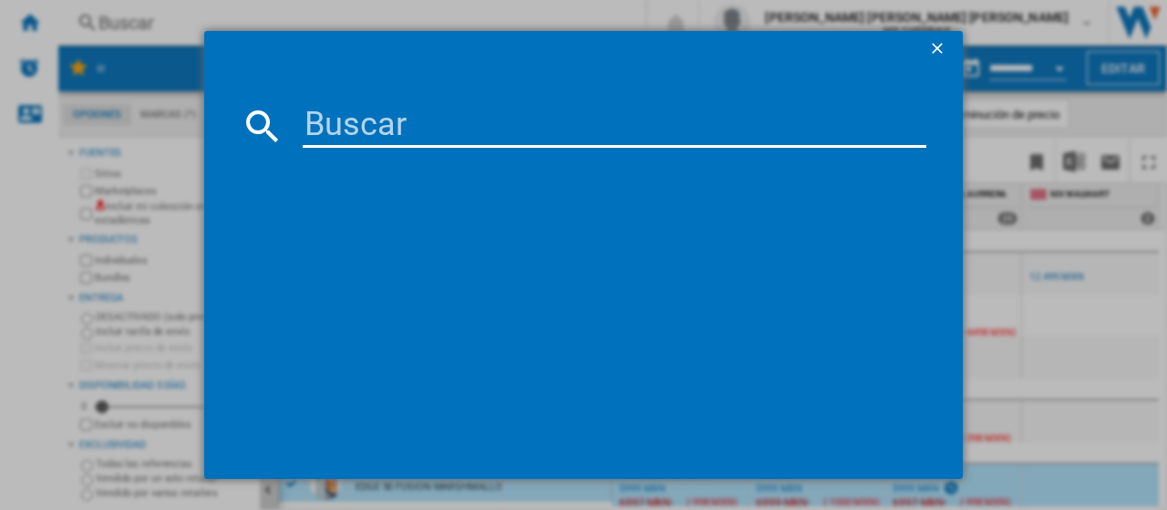
click at [935, 41] on ng-md-icon "getI18NText('BUTTONS.CLOSE_DIALOG')" at bounding box center [939, 50] width 22 height 22
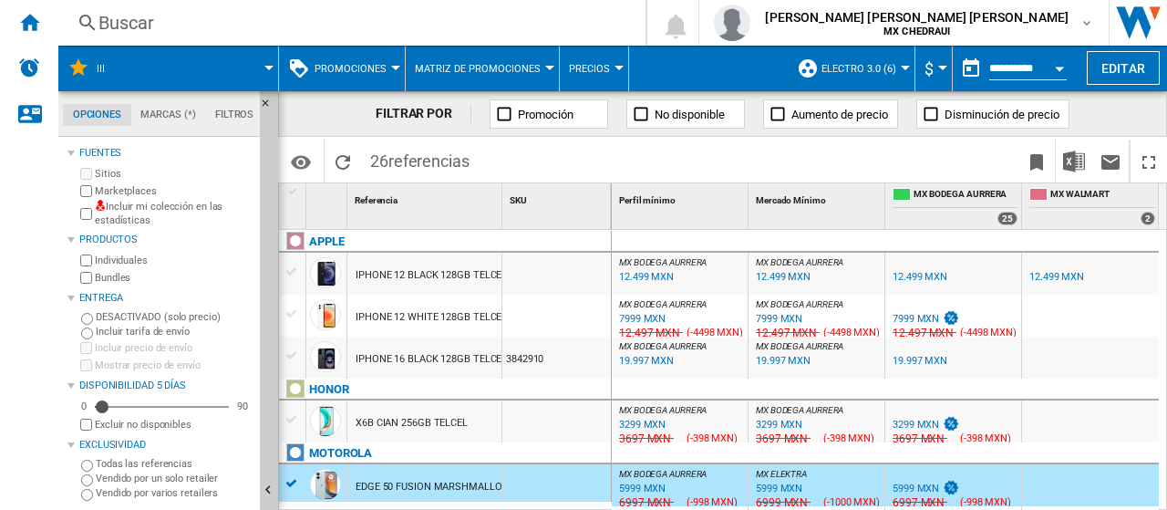
drag, startPoint x: 596, startPoint y: 503, endPoint x: 648, endPoint y: 500, distance: 52.0
click at [647, 502] on div "1 Referencia 1 SKU 1 APPLE IPHONE 12 BLACK 128GB TELCEL IPHONE 12 WHITE 128GB T…" at bounding box center [722, 345] width 887 height 325
drag, startPoint x: 648, startPoint y: 500, endPoint x: 723, endPoint y: 506, distance: 74.9
click at [720, 508] on div "MX BODEGA AURRERA : MX BODEGA AURRERA -1.0 % 12.499 MXN % N/A NaN MXN ( 12.499 …" at bounding box center [890, 371] width 556 height 282
click at [936, 319] on div "7999 MXN" at bounding box center [915, 319] width 46 height 12
